Goal: Task Accomplishment & Management: Use online tool/utility

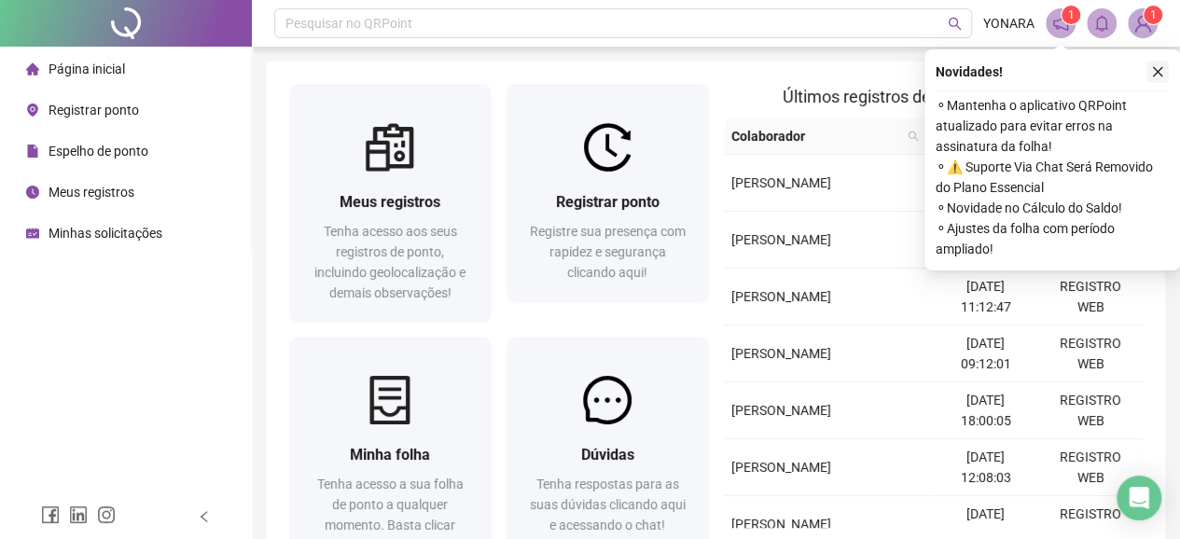
click at [1155, 71] on icon "close" at bounding box center [1157, 71] width 13 height 13
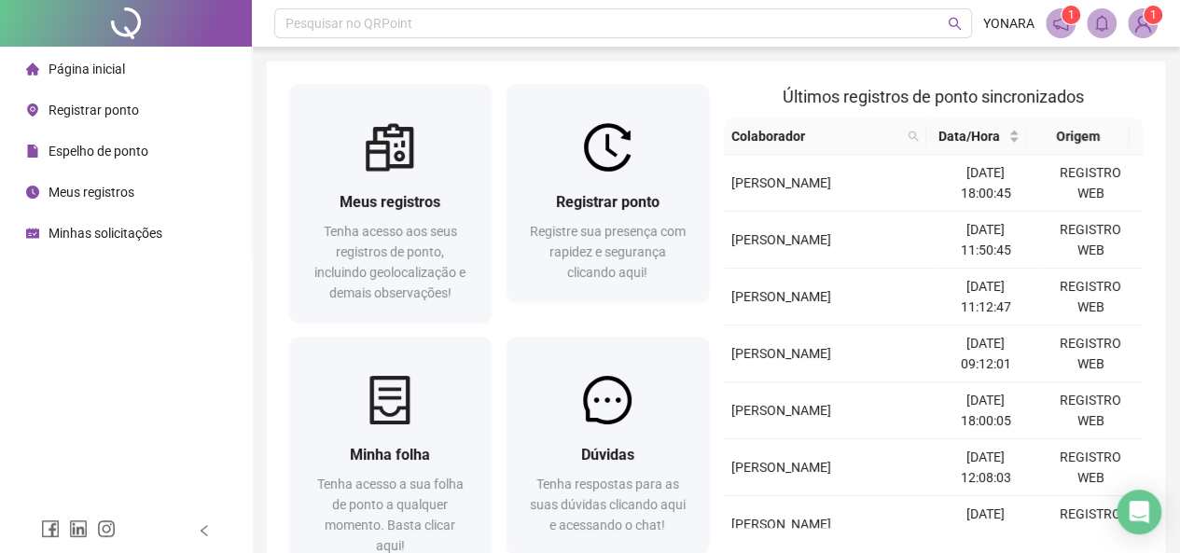
click at [88, 109] on span "Registrar ponto" at bounding box center [94, 110] width 90 height 15
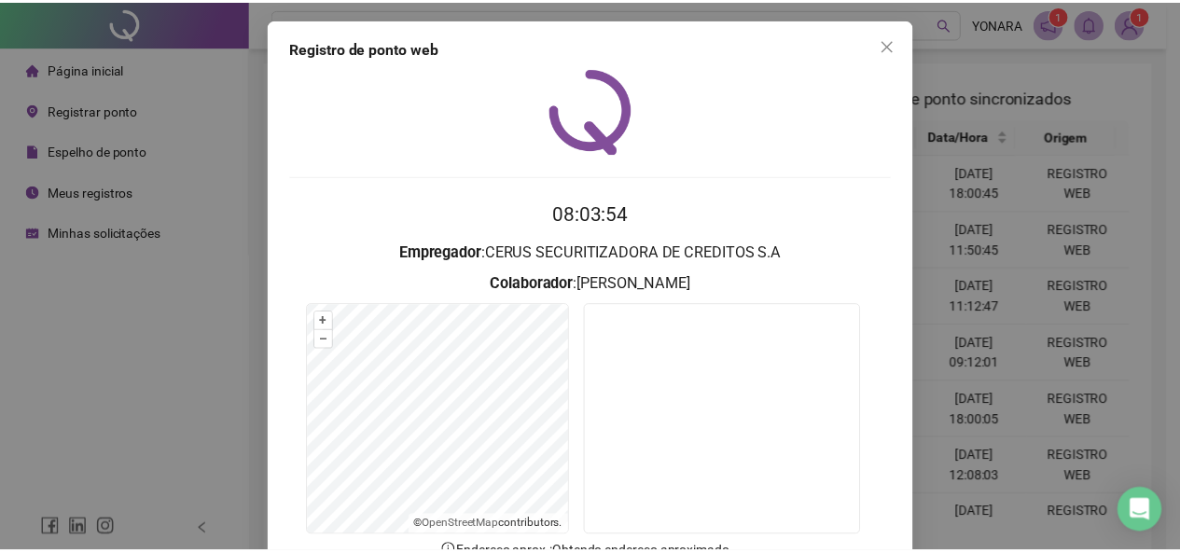
scroll to position [132, 0]
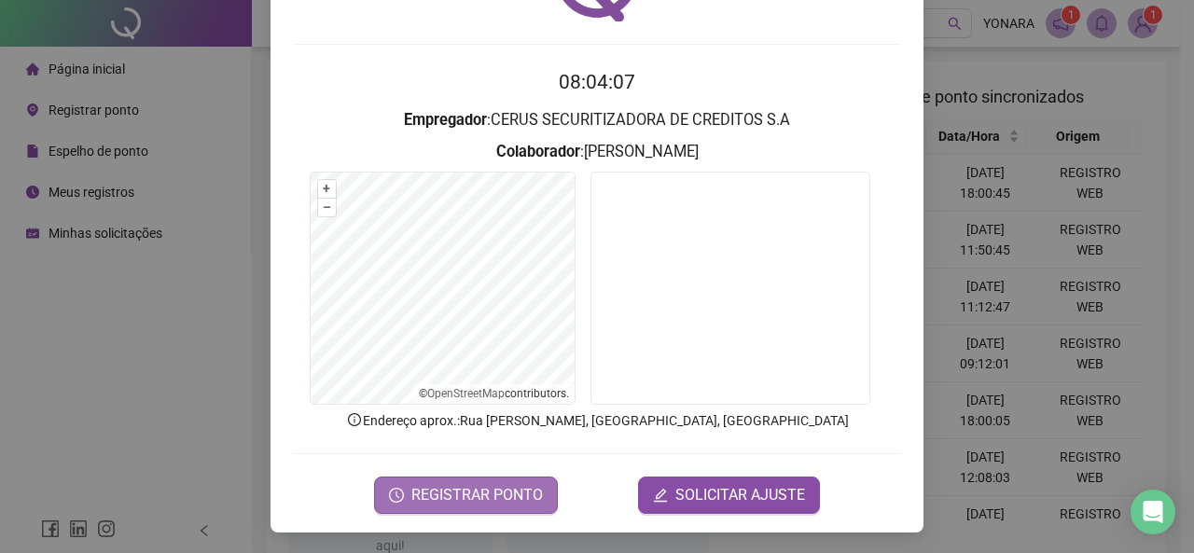
click at [470, 499] on span "REGISTRAR PONTO" at bounding box center [477, 495] width 132 height 22
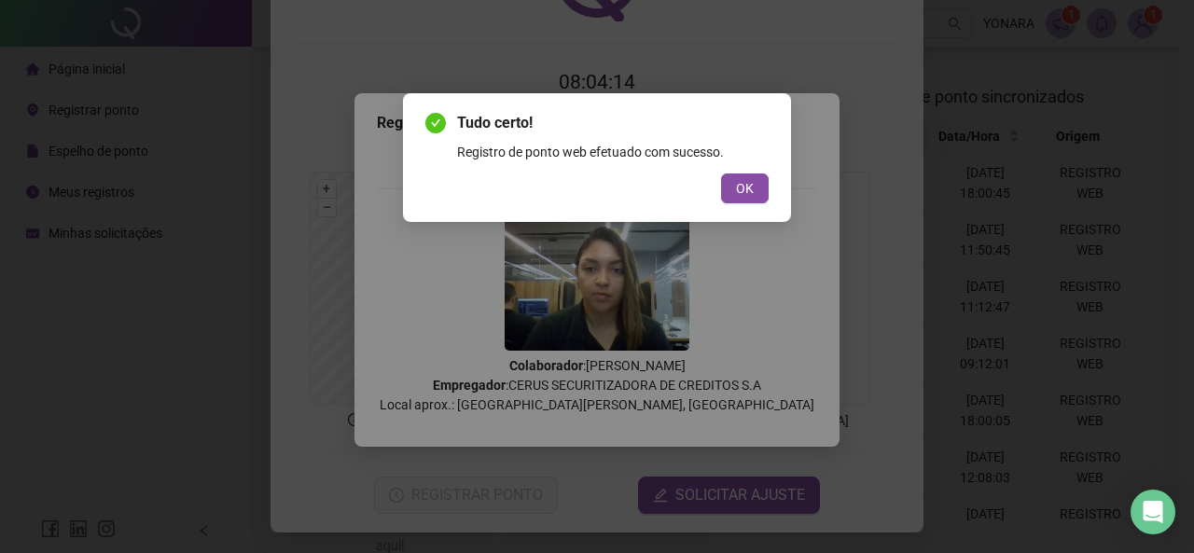
click at [747, 178] on button "OK" at bounding box center [745, 188] width 48 height 30
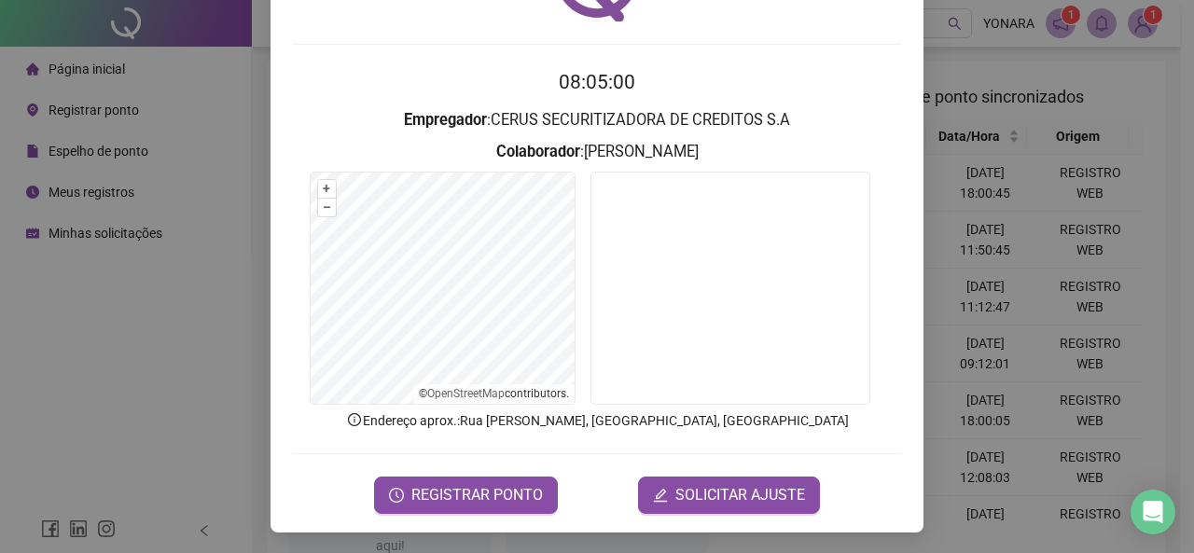
click at [188, 260] on div "Registro de ponto web 08:05:00 Empregador : CERUS SECURITIZADORA DE CREDITOS S.…" at bounding box center [597, 276] width 1194 height 553
